Goal: Navigation & Orientation: Find specific page/section

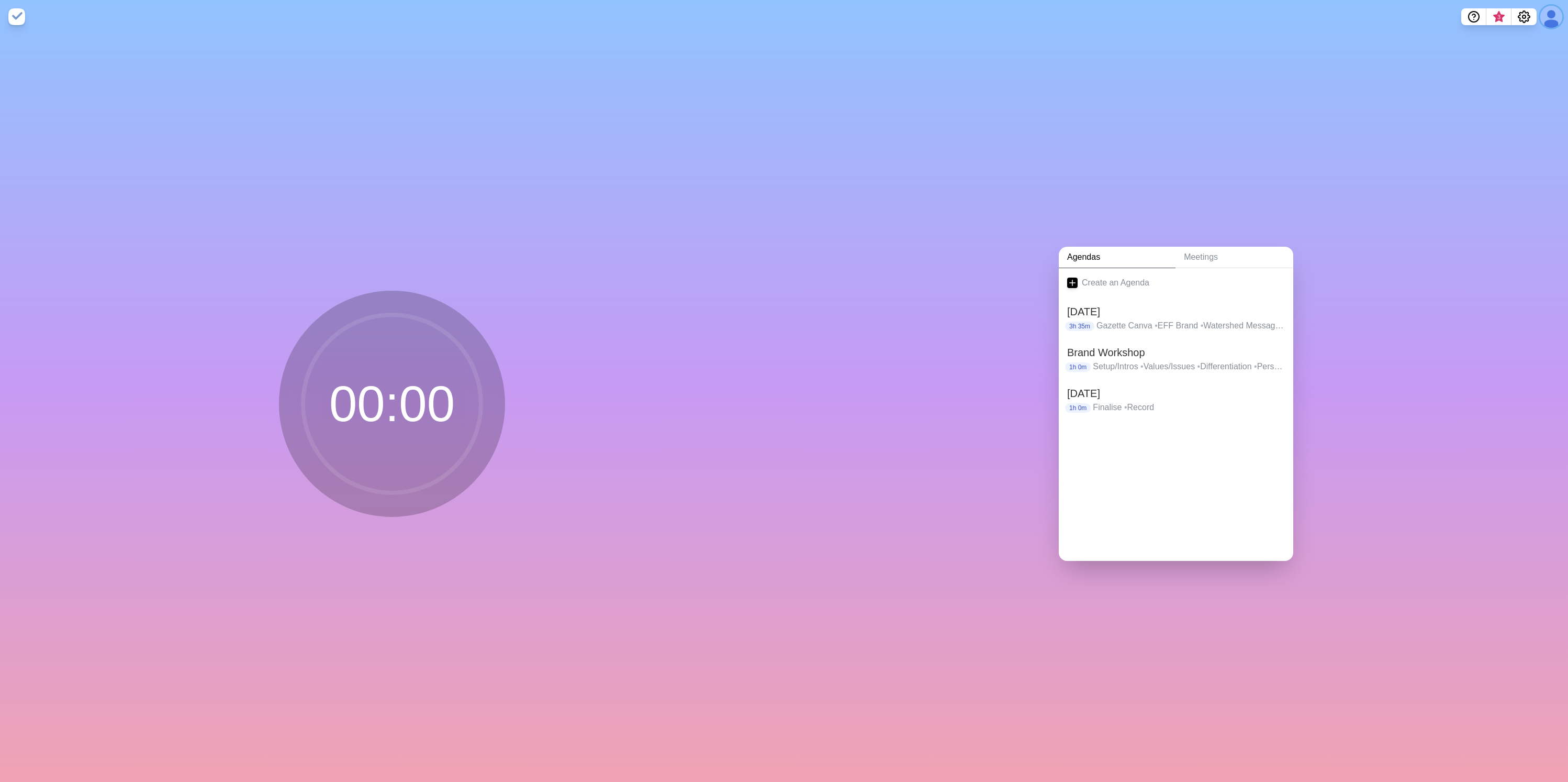
click at [1550, 13] on button at bounding box center [1551, 16] width 22 height 22
click at [1167, 173] on div "Agendas Meetings Create an Agenda [DATE] 3h 35m Gazette Canva • EFF Brand • Wat…" at bounding box center [1176, 407] width 784 height 749
click at [1193, 256] on link "Meetings" at bounding box center [1234, 257] width 117 height 21
click at [1103, 252] on link "Agendas" at bounding box center [1117, 257] width 117 height 21
click at [1141, 319] on p "Gazette Canva • EFF Brand • Watershed Messaging" at bounding box center [1191, 325] width 189 height 13
